Goal: Find specific page/section: Find specific page/section

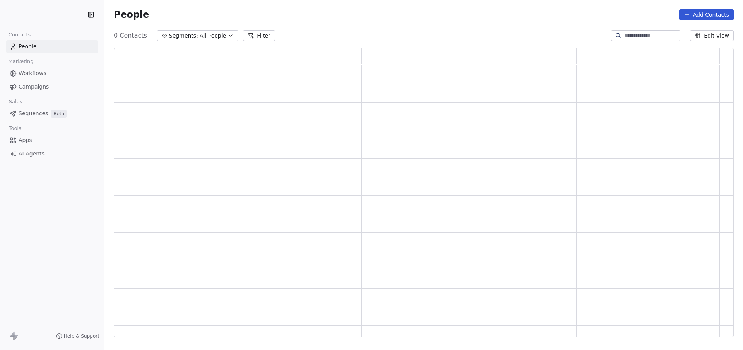
scroll to position [284, 614]
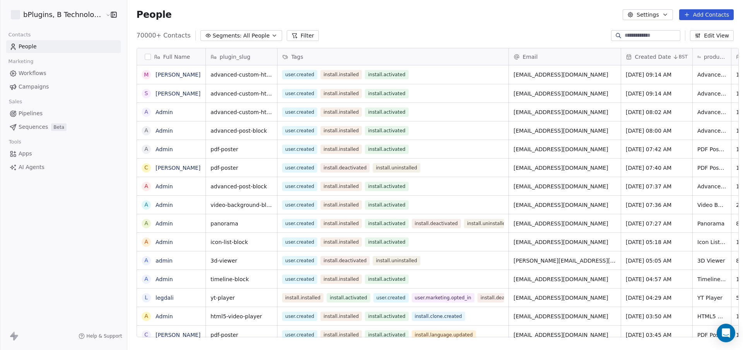
scroll to position [302, 615]
click at [82, 14] on html "bPlugins, B Technologies LLC Contacts People Marketing Workflows Campaigns Sale…" at bounding box center [371, 175] width 743 height 350
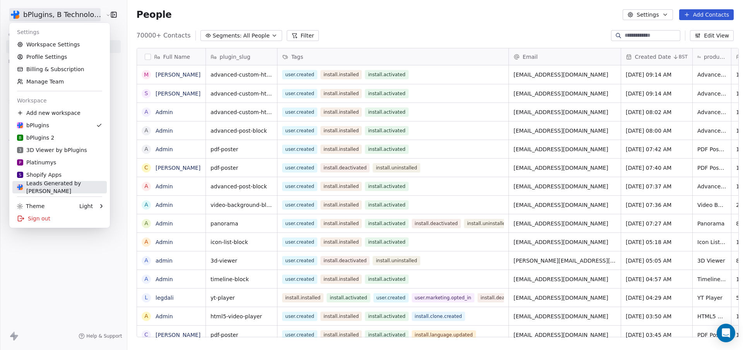
click at [53, 186] on div "Leads Generated by [PERSON_NAME]" at bounding box center [59, 186] width 85 height 15
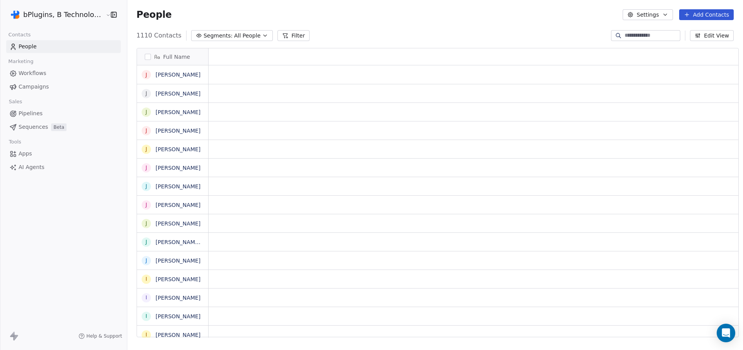
scroll to position [302, 615]
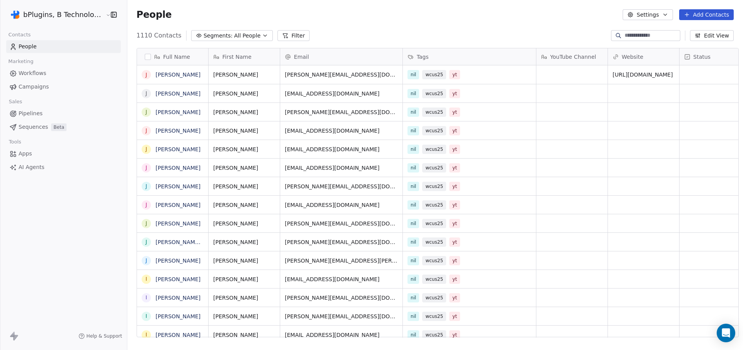
click at [39, 72] on span "Workflows" at bounding box center [33, 73] width 28 height 8
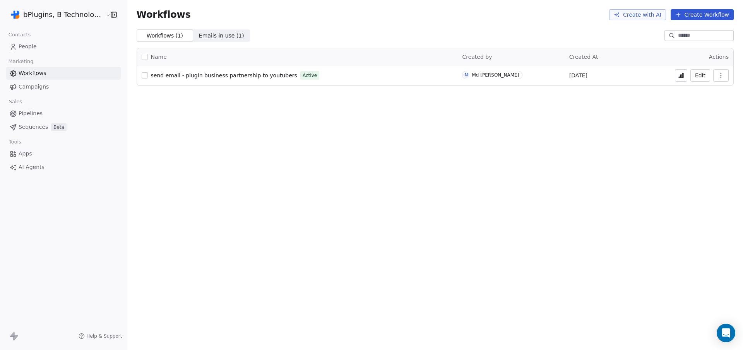
click at [680, 77] on icon at bounding box center [681, 75] width 6 height 6
